Goal: Task Accomplishment & Management: Complete application form

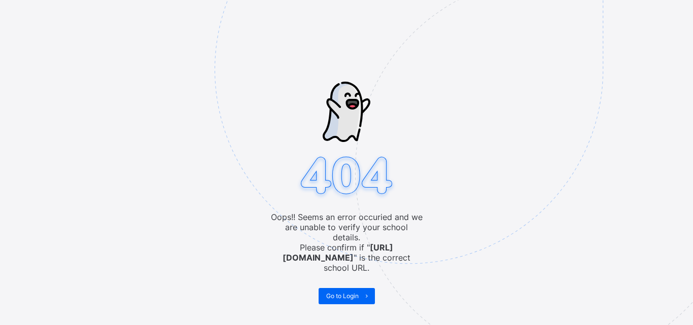
click at [352, 292] on span "Go to Login" at bounding box center [342, 296] width 32 height 8
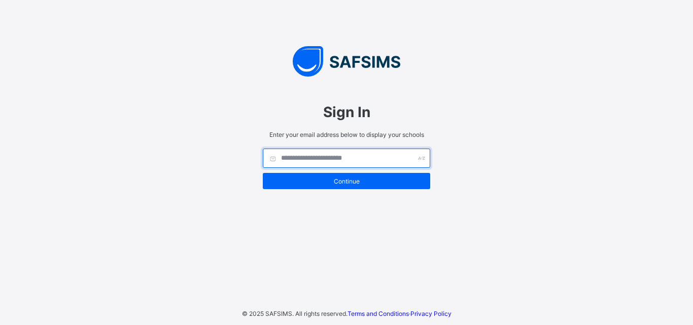
click at [319, 157] on input "text" at bounding box center [346, 158] width 167 height 19
paste input "*"
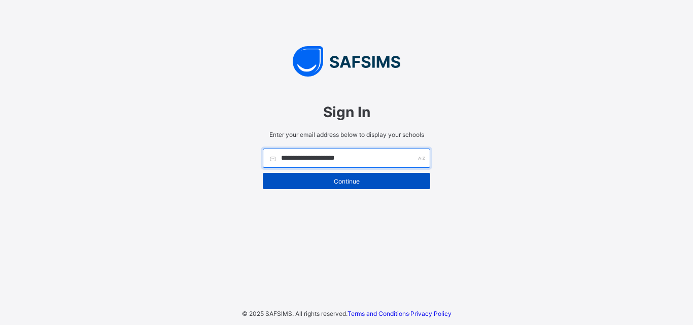
type input "**********"
click at [359, 179] on span "Continue" at bounding box center [346, 182] width 152 height 8
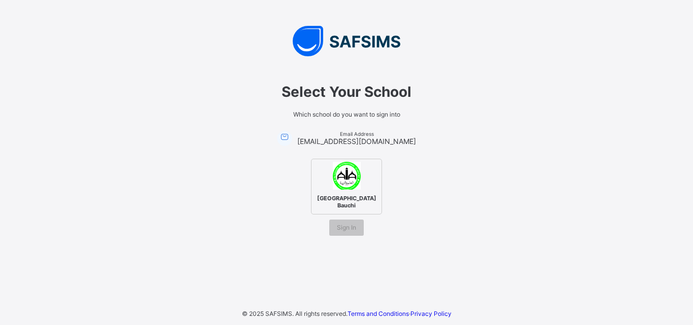
click at [352, 181] on img at bounding box center [347, 176] width 28 height 28
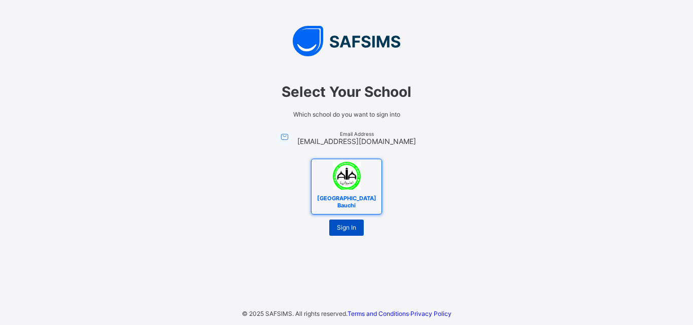
click at [345, 231] on span "Sign In" at bounding box center [346, 228] width 19 height 8
click at [352, 230] on span "Sign In" at bounding box center [346, 228] width 19 height 8
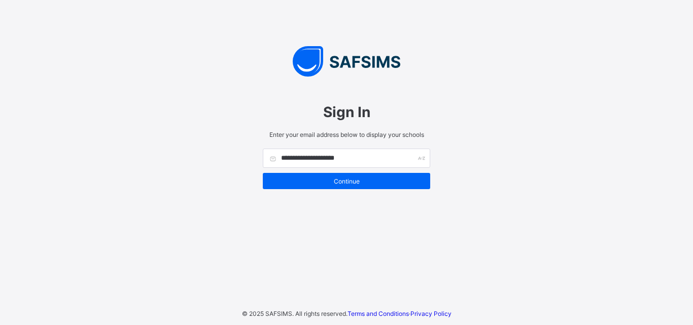
type input "**********"
click at [350, 181] on span "Continue" at bounding box center [346, 182] width 152 height 8
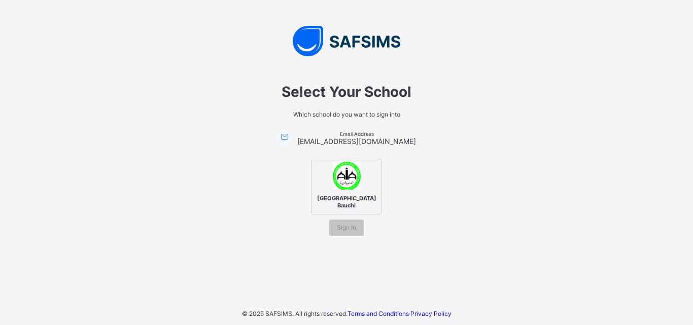
click at [350, 181] on img at bounding box center [347, 176] width 28 height 28
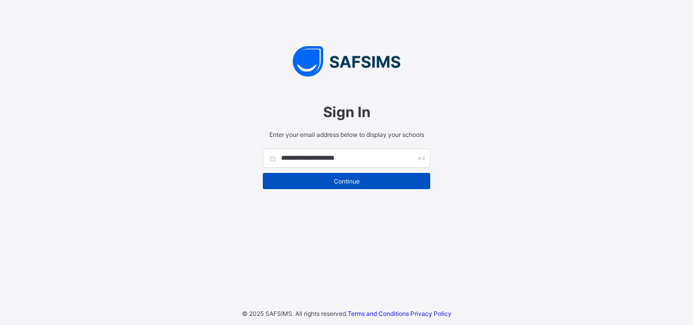
type input "**********"
click at [353, 181] on span "Continue" at bounding box center [346, 182] width 152 height 8
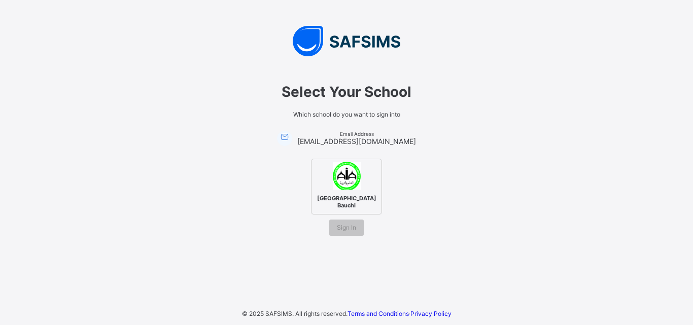
click at [343, 172] on img at bounding box center [347, 176] width 28 height 28
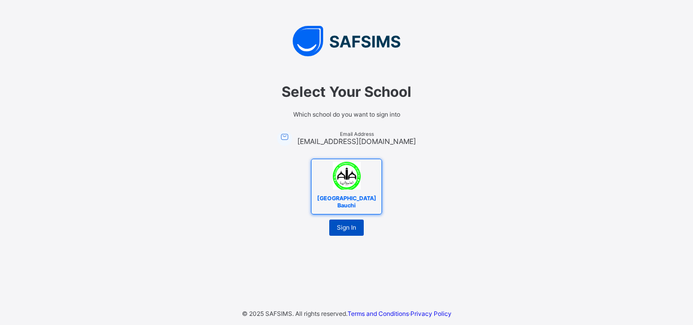
click at [350, 229] on span "Sign In" at bounding box center [346, 228] width 19 height 8
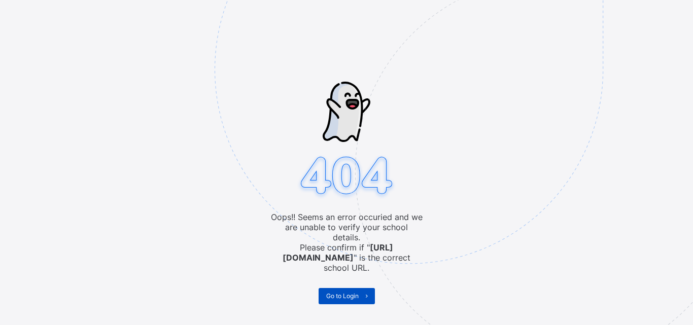
click at [348, 292] on span "Go to Login" at bounding box center [342, 296] width 32 height 8
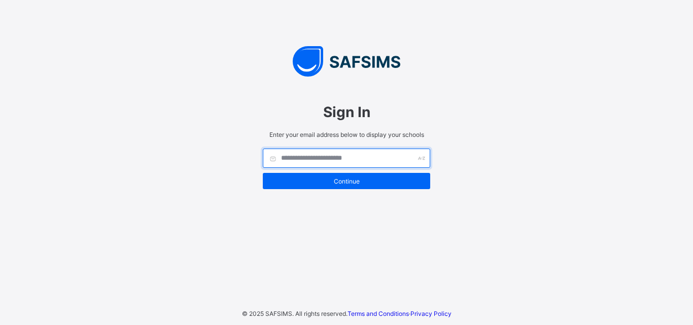
click at [318, 155] on input "text" at bounding box center [346, 158] width 167 height 19
